Goal: Use online tool/utility: Utilize a website feature to perform a specific function

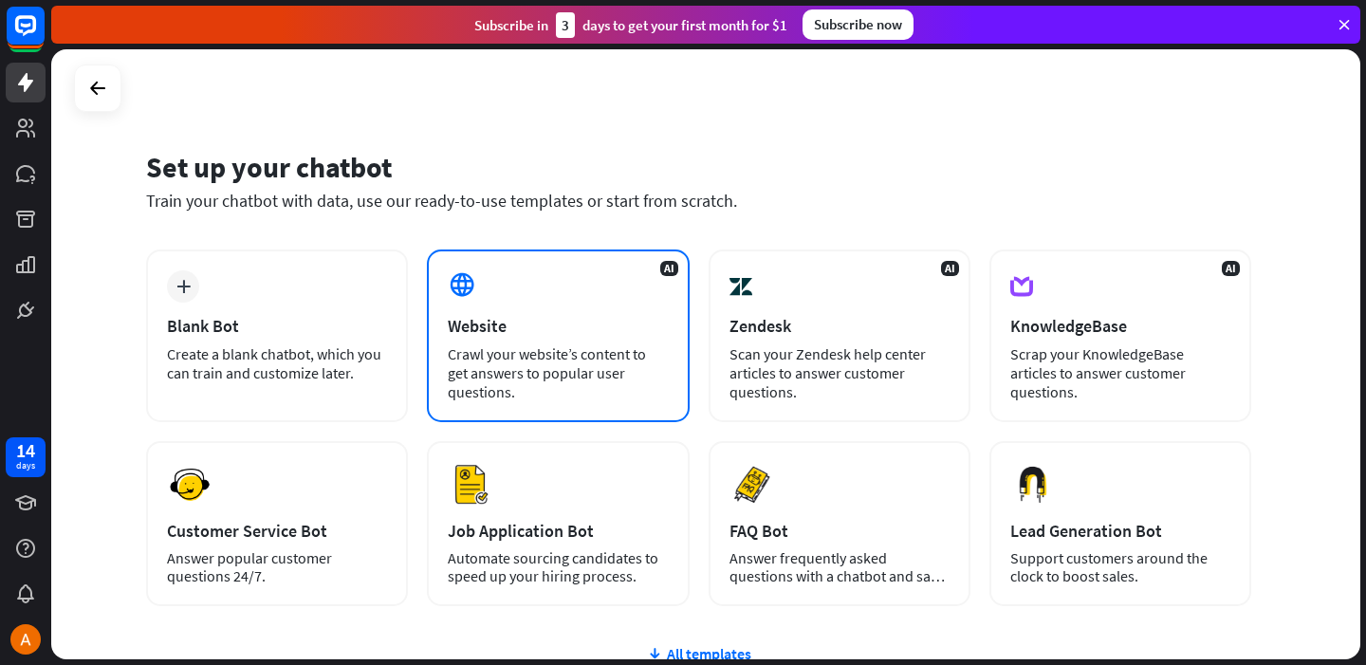
click at [547, 290] on div "AI Website Crawl your website’s content to get answers to popular user question…" at bounding box center [558, 336] width 262 height 173
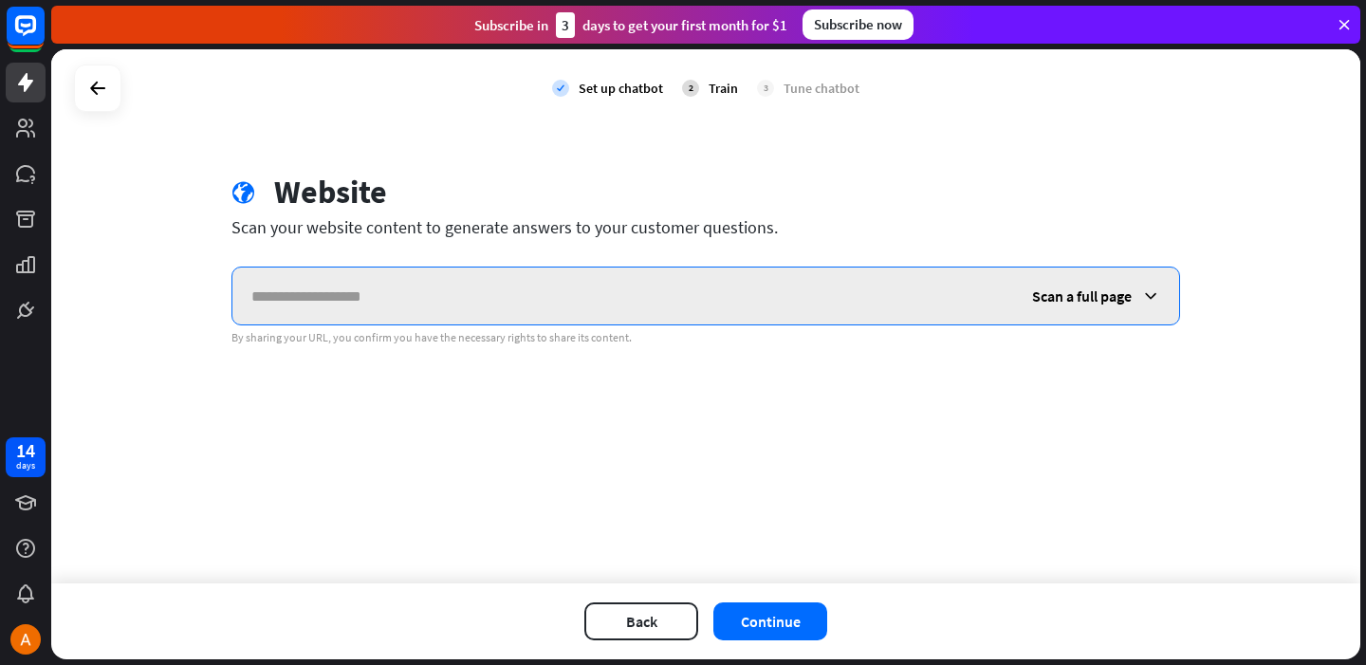
click at [592, 303] on input "text" at bounding box center [622, 296] width 781 height 57
paste input "**********"
type input "**********"
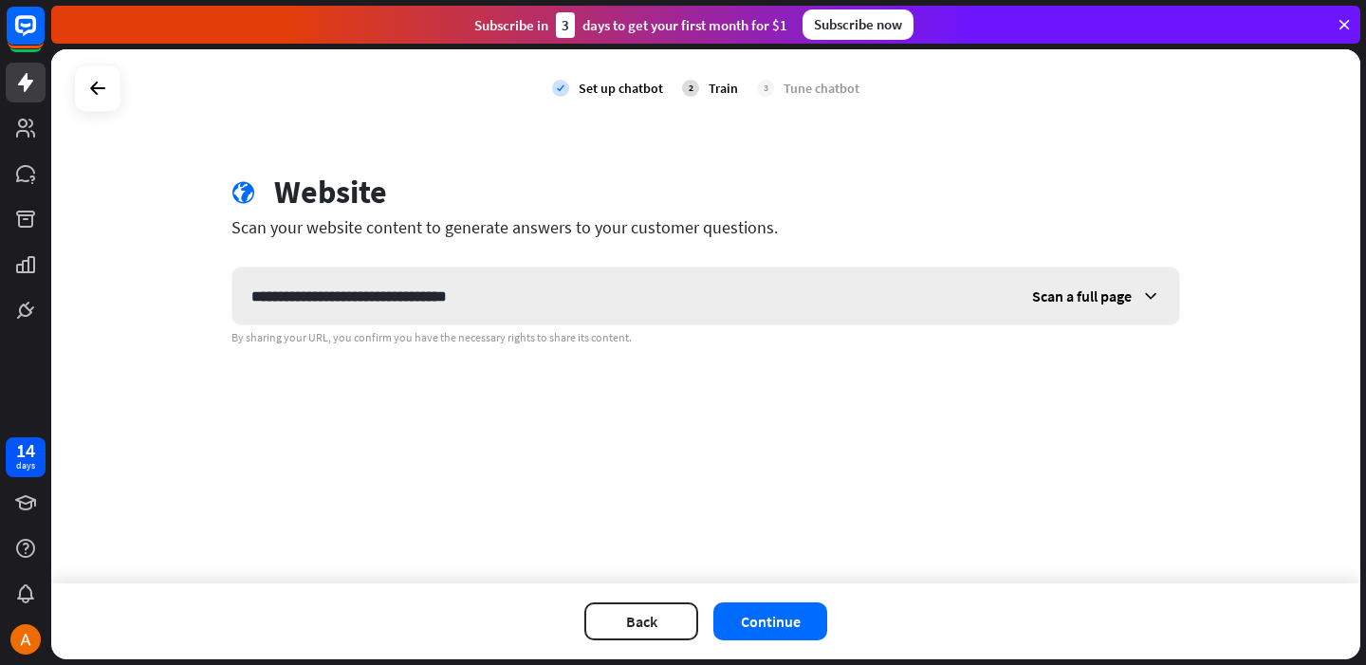
click at [1109, 298] on span "Scan a full page" at bounding box center [1082, 296] width 100 height 19
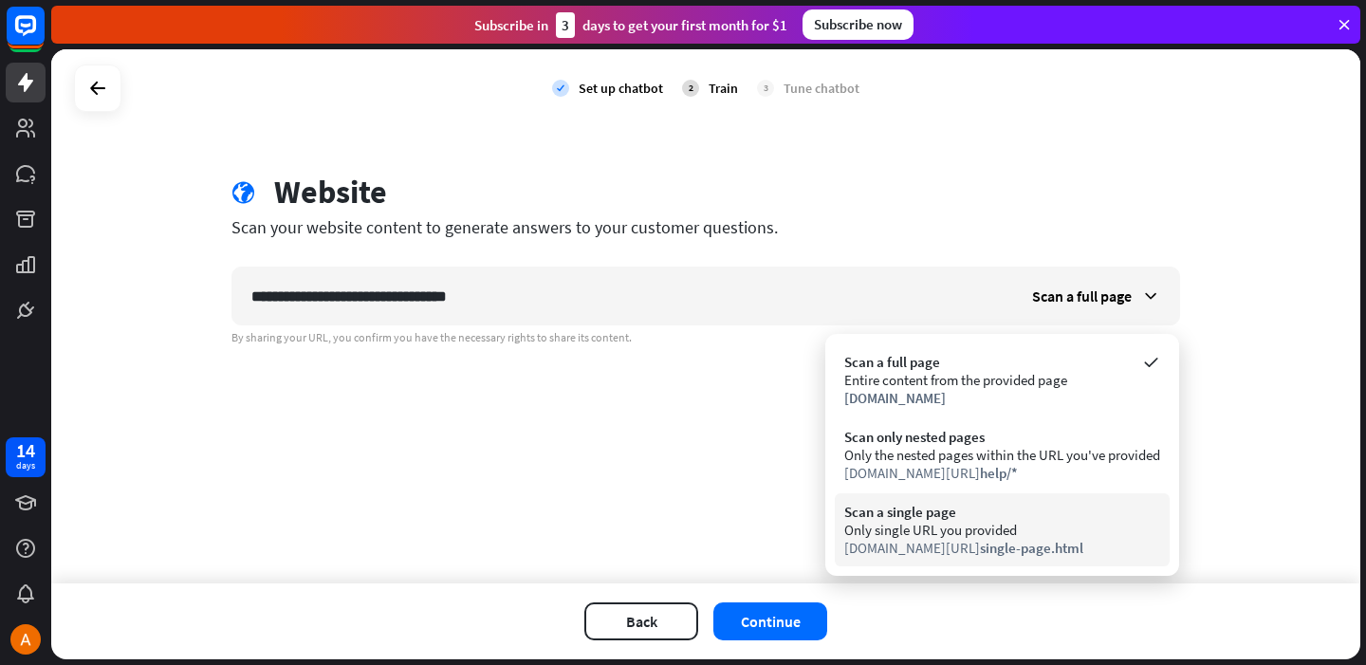
click at [1045, 528] on div "Only single URL you provided" at bounding box center [1002, 530] width 316 height 18
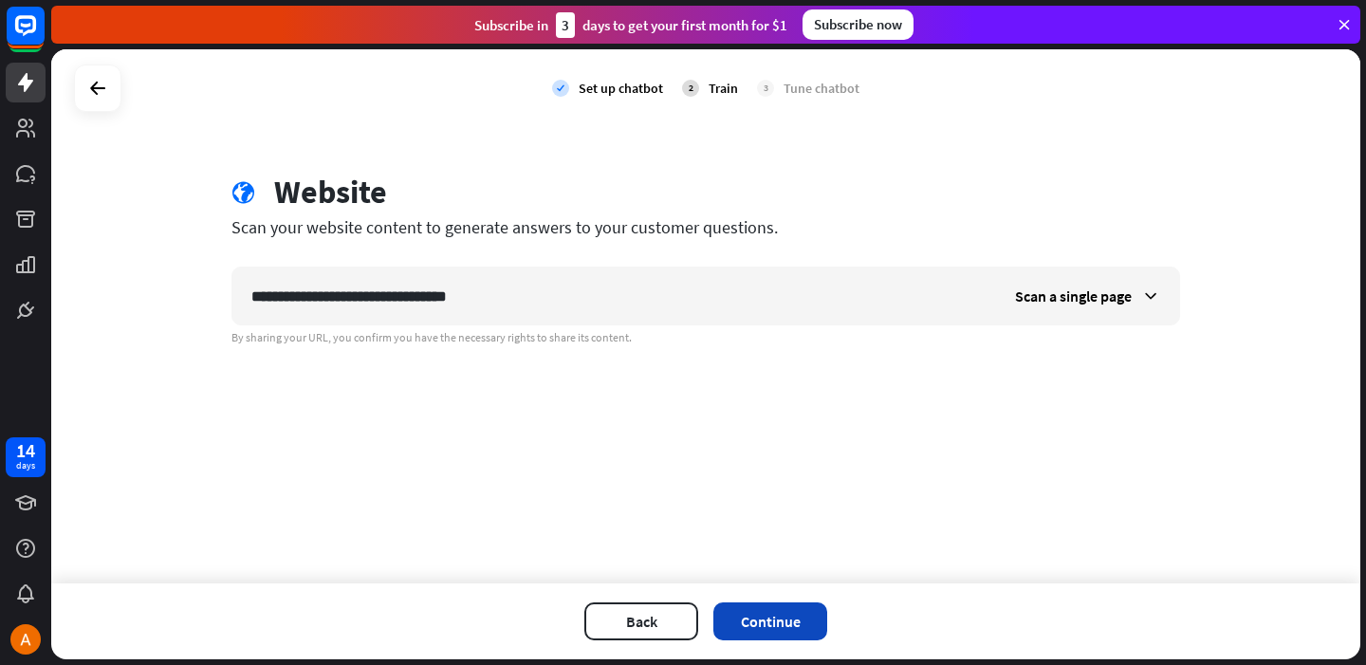
click at [793, 622] on button "Continue" at bounding box center [771, 622] width 114 height 38
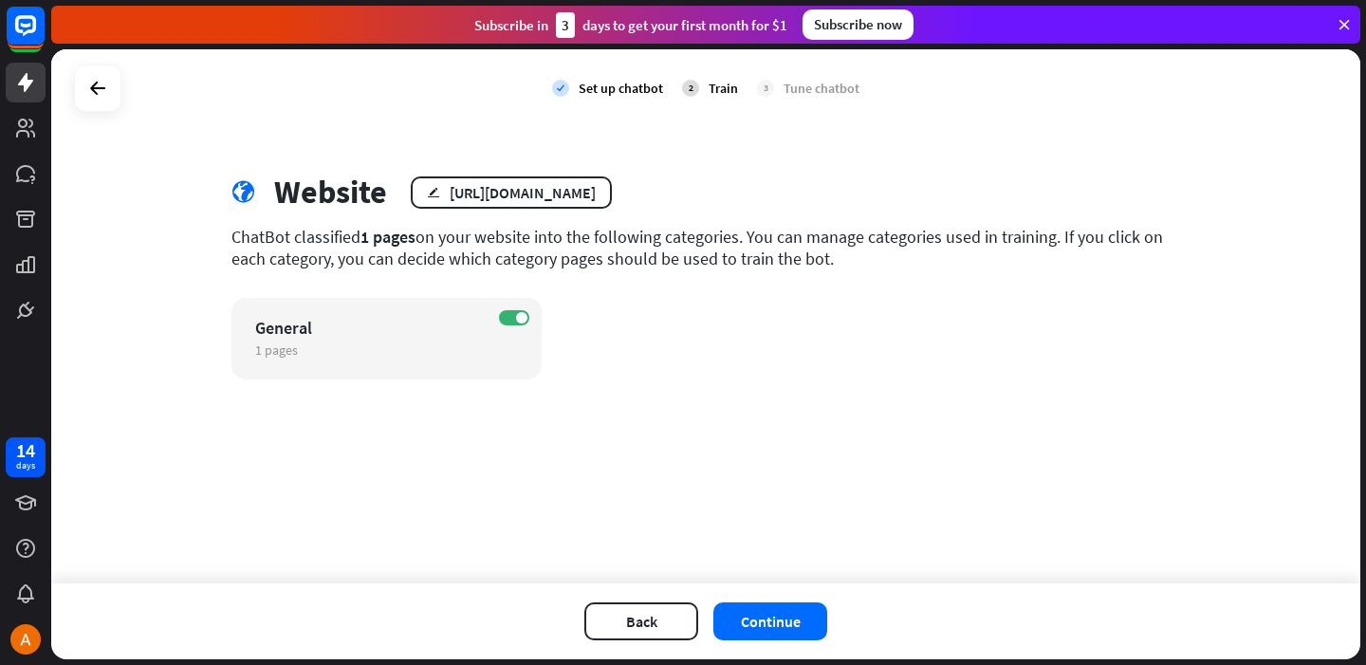
click at [793, 622] on button "Continue" at bounding box center [771, 622] width 114 height 38
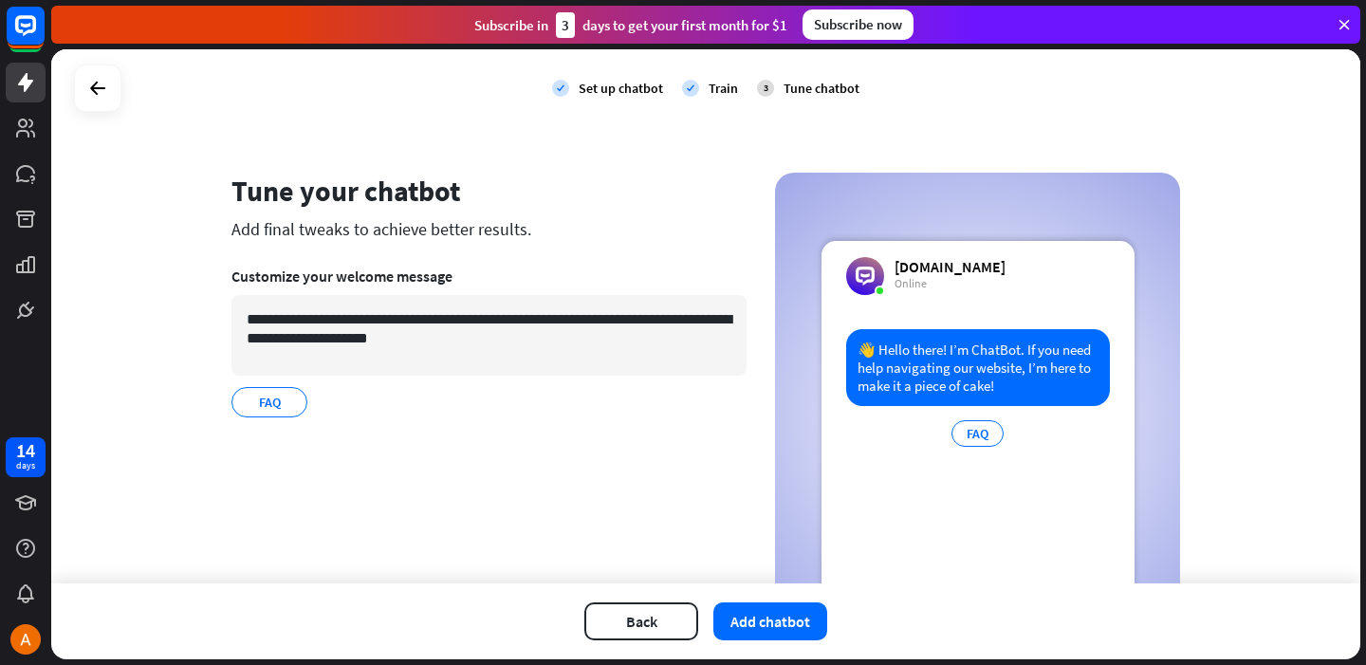
click at [793, 622] on button "Add chatbot" at bounding box center [771, 622] width 114 height 38
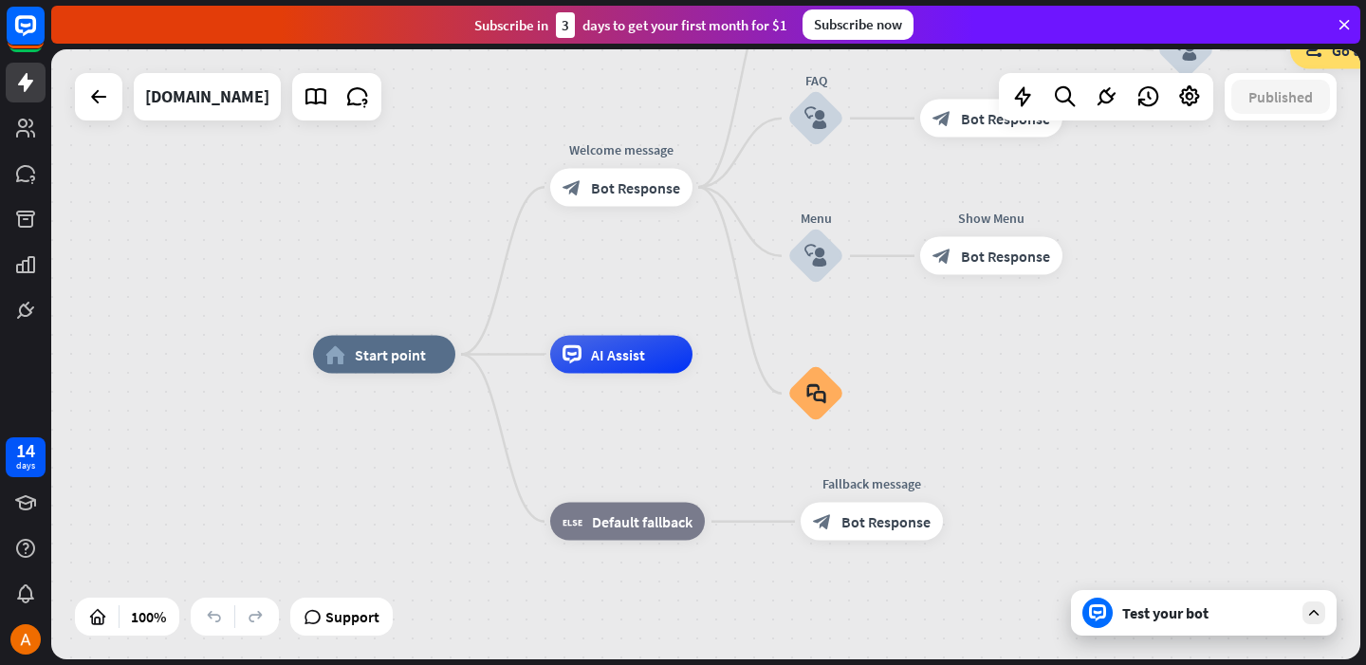
click at [1320, 614] on icon at bounding box center [1314, 612] width 17 height 17
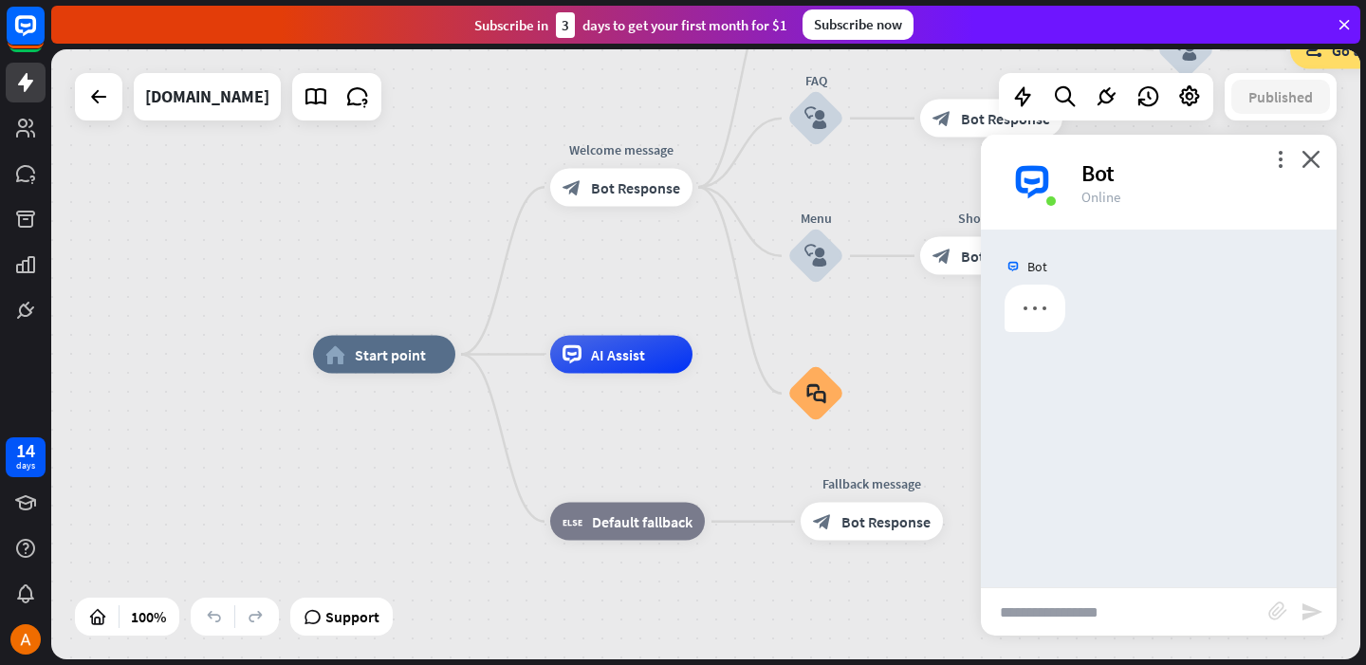
click at [1144, 611] on input "text" at bounding box center [1125, 611] width 288 height 47
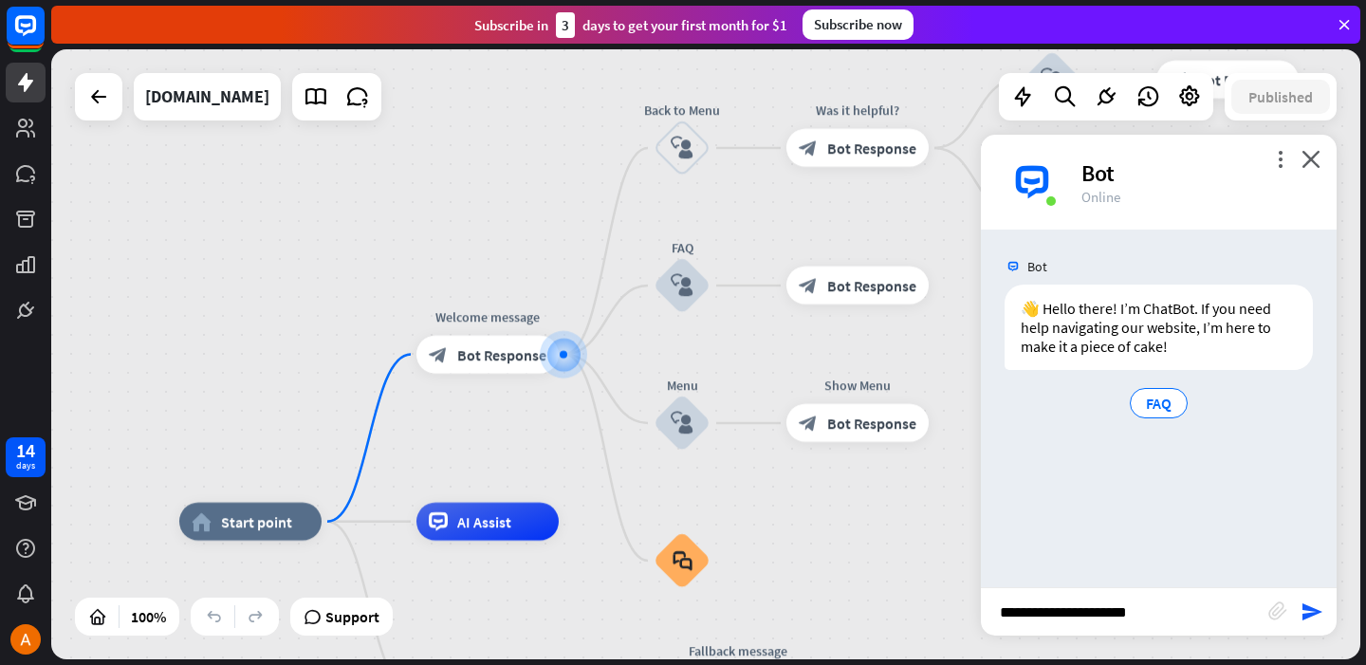
type input "**********"
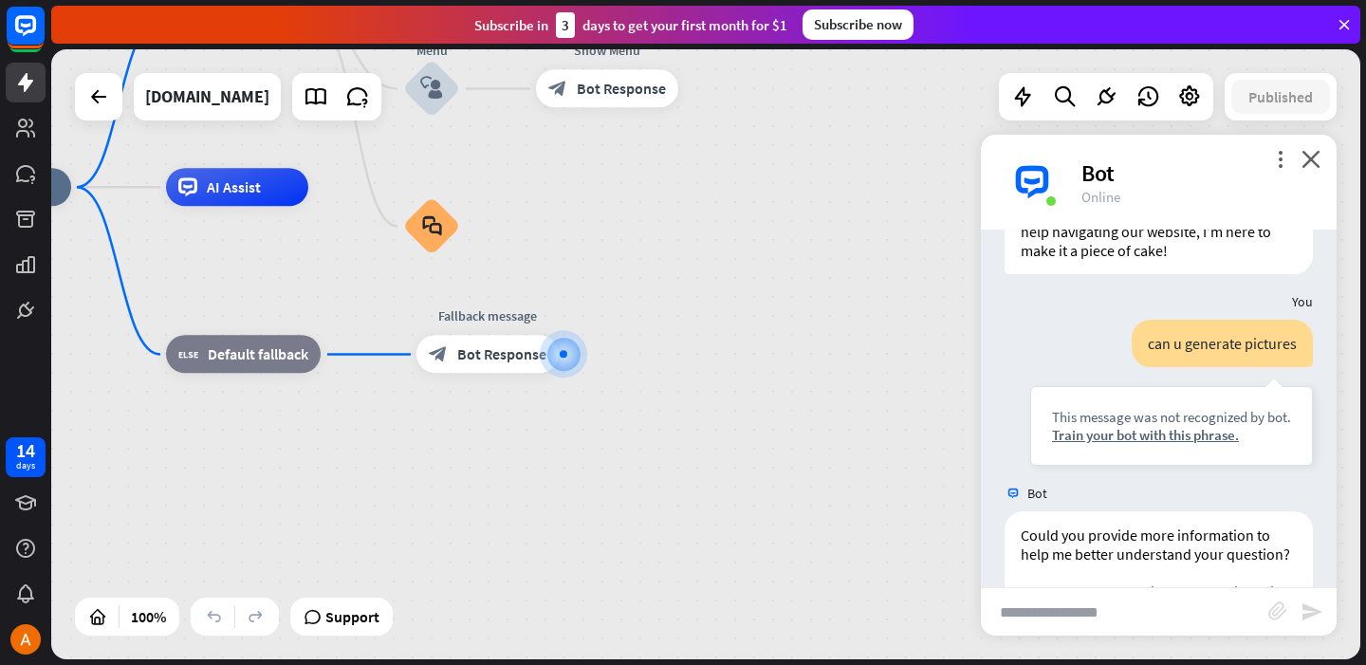
scroll to position [224, 0]
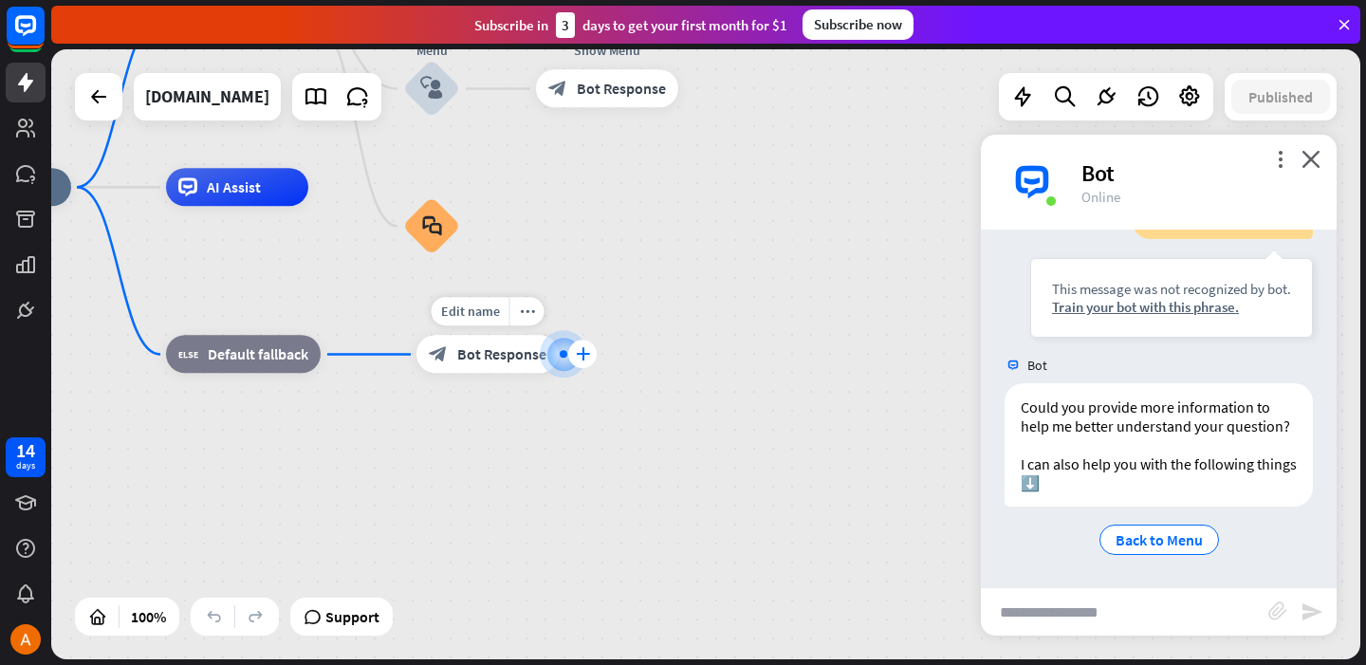
click at [587, 357] on icon "plus" at bounding box center [583, 354] width 14 height 13
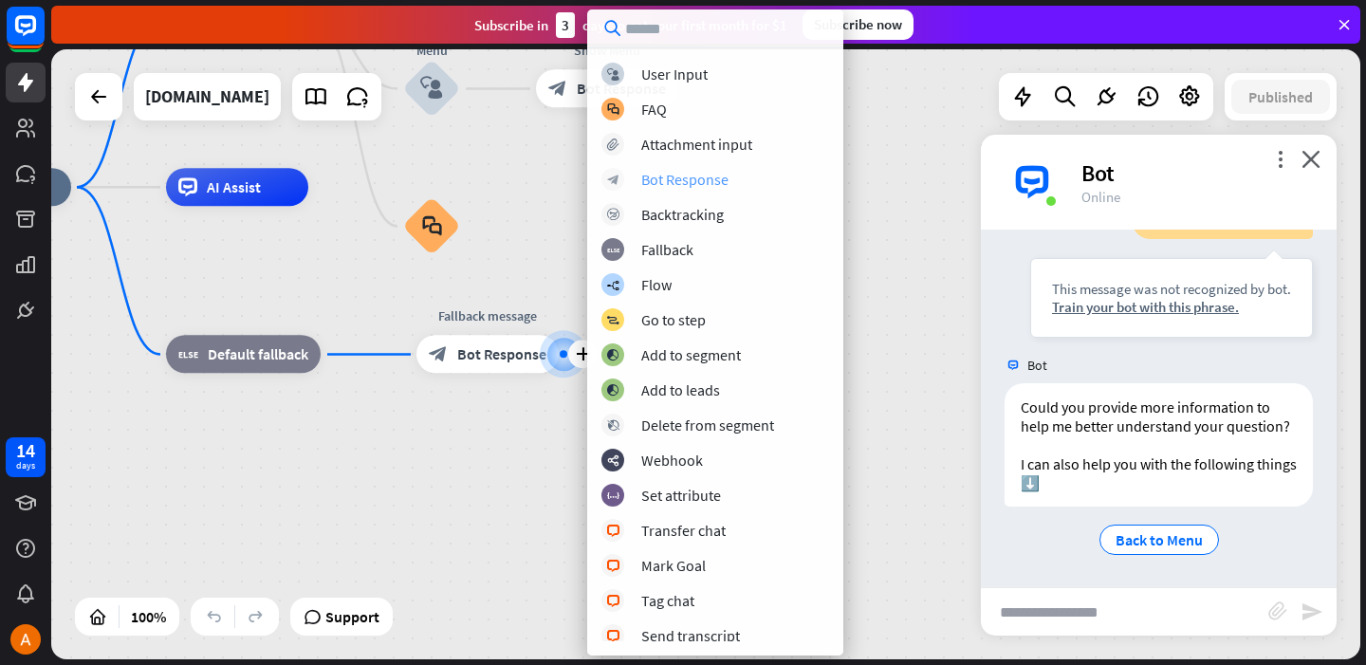
click at [677, 189] on div "block_bot_response Bot Response" at bounding box center [716, 179] width 228 height 23
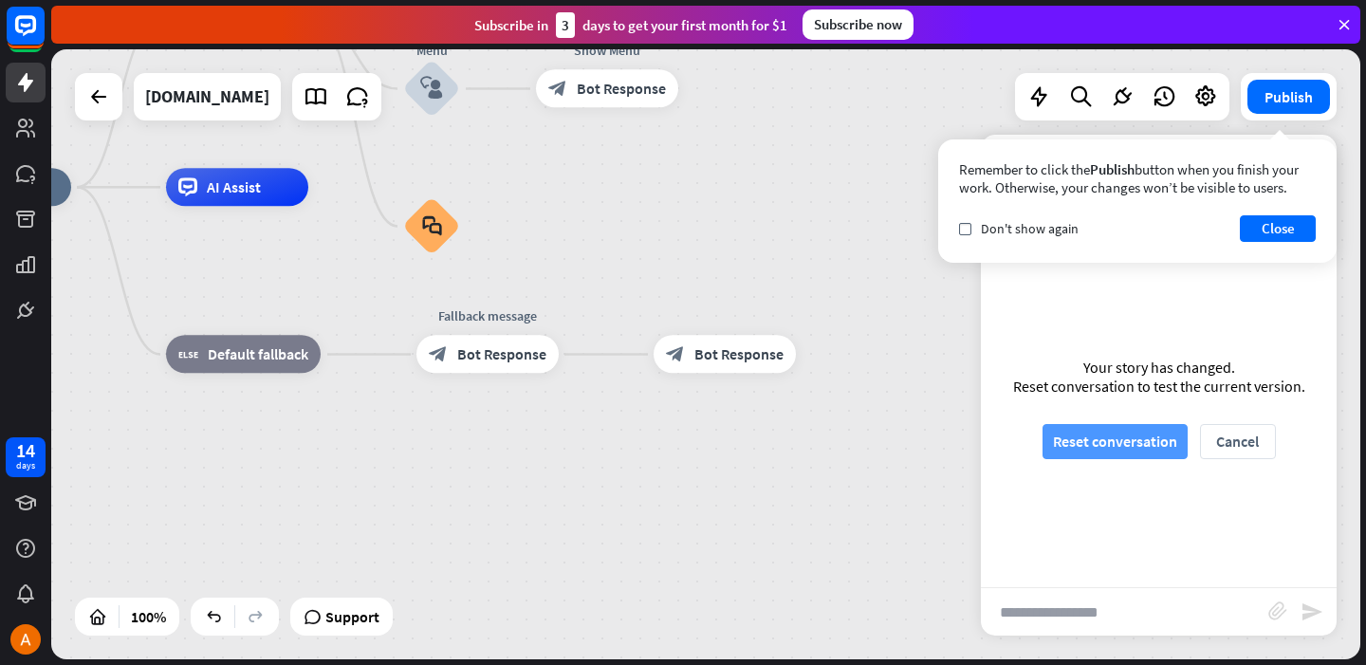
click at [1130, 435] on button "Reset conversation" at bounding box center [1115, 441] width 145 height 35
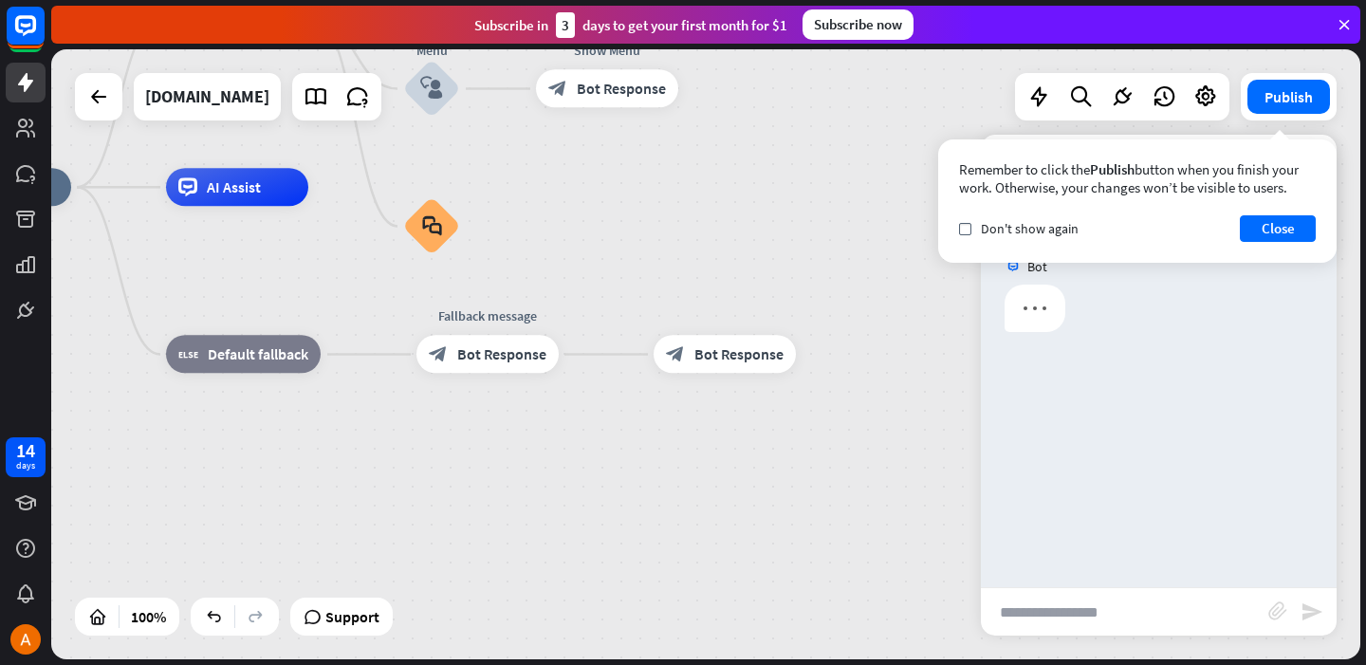
scroll to position [0, 0]
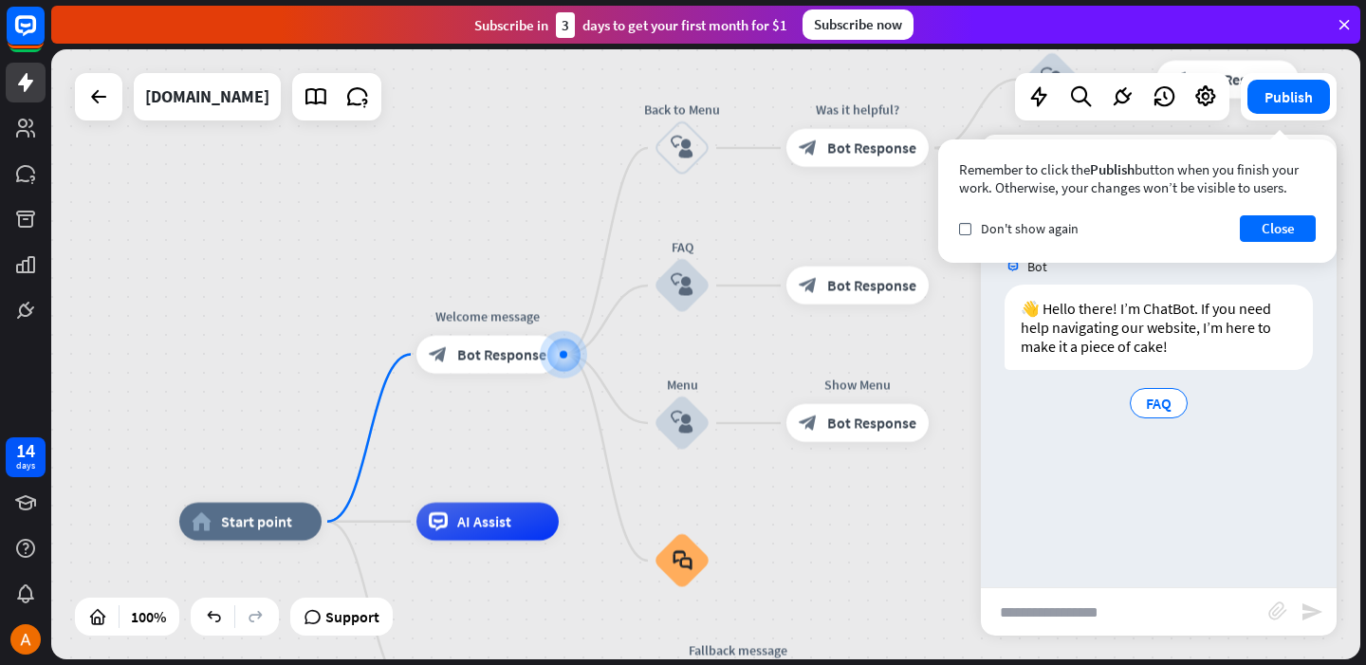
click at [1170, 609] on input "text" at bounding box center [1125, 611] width 288 height 47
